Goal: Information Seeking & Learning: Find specific fact

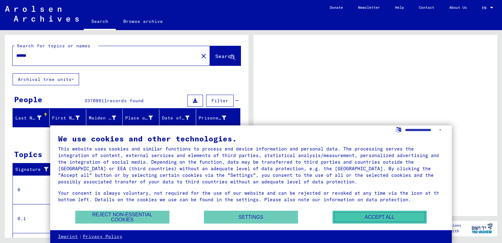
click at [375, 215] on button "Accept all" at bounding box center [379, 217] width 94 height 13
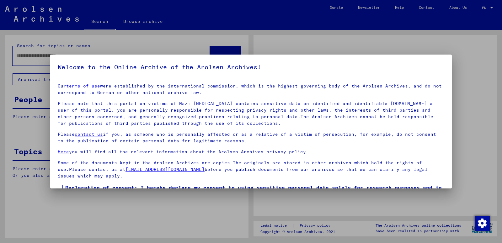
type input "******"
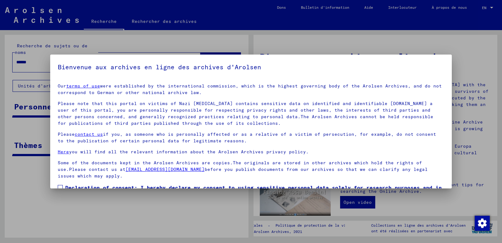
scroll to position [40, 0]
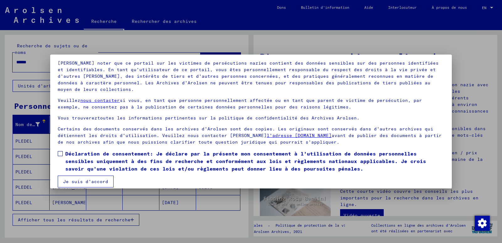
click at [81, 175] on mat-checkbox "Déclaration de consentement: Je déclare par la présente mon consentement à l'ut…" at bounding box center [251, 163] width 386 height 26
click at [85, 182] on button "Je suis d'accord" at bounding box center [86, 182] width 56 height 12
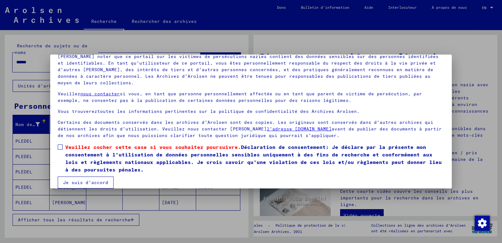
click at [59, 147] on span at bounding box center [60, 147] width 5 height 5
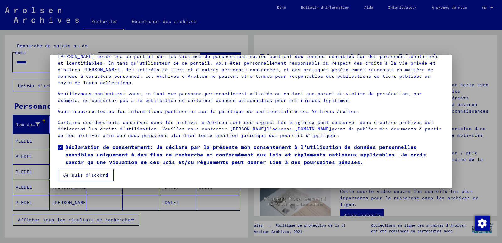
click at [75, 173] on button "Je suis d'accord" at bounding box center [86, 175] width 56 height 12
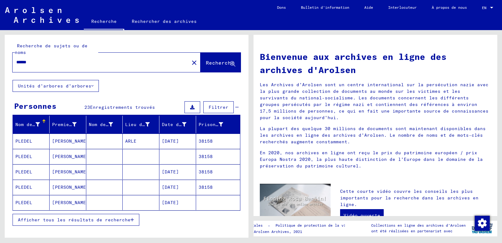
click at [71, 189] on mat-cell "[PERSON_NAME]" at bounding box center [68, 187] width 37 height 15
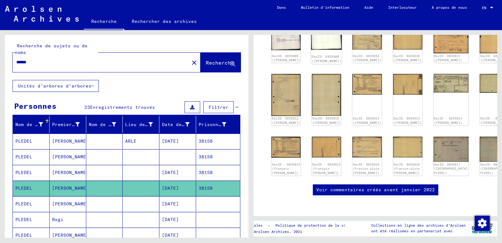
scroll to position [201, 0]
click at [362, 187] on link "Voir commentaires créés avant janvier 2022" at bounding box center [375, 190] width 119 height 7
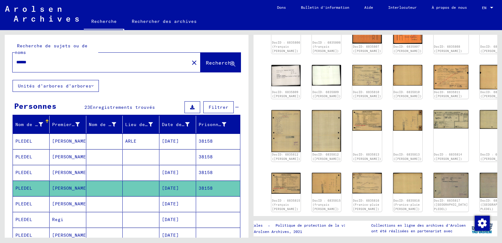
scroll to position [135, 0]
click at [207, 172] on mat-cell "38158" at bounding box center [218, 172] width 44 height 15
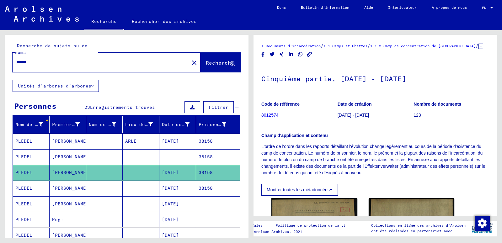
click at [273, 118] on link "8012574" at bounding box center [269, 115] width 17 height 5
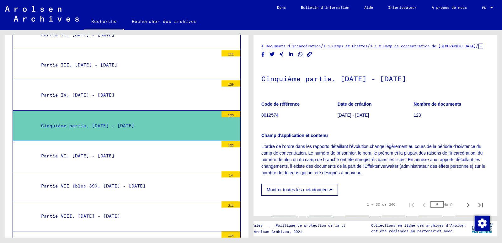
scroll to position [608, 0]
click at [129, 120] on div "Cinquième partie, [DATE] - [DATE]" at bounding box center [127, 126] width 182 height 12
click at [160, 120] on mat-tree-node "Cinquième partie, [DATE] - [DATE] 123" at bounding box center [127, 126] width 228 height 30
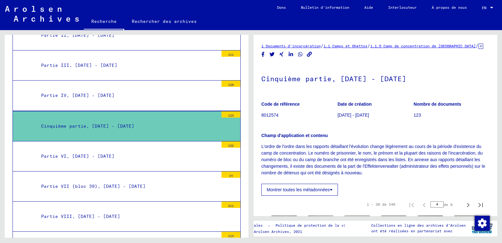
click at [227, 111] on div "123" at bounding box center [230, 114] width 19 height 6
click at [156, 120] on div "Cinquième partie, [DATE] - [DATE]" at bounding box center [127, 126] width 182 height 12
